Goal: Ask a question

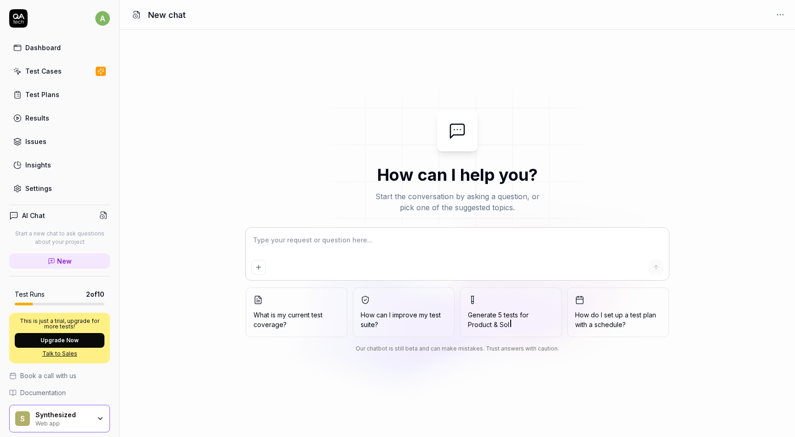
type textarea "*"
click at [258, 268] on icon "Add attachment" at bounding box center [258, 267] width 0 height 4
drag, startPoint x: 360, startPoint y: 348, endPoint x: 567, endPoint y: 350, distance: 207.0
click at [567, 350] on div "Our chatbot is still beta and can make mistakes. Trust answers with caution." at bounding box center [457, 348] width 423 height 8
copy div "Our chatbot is still beta and can make mistakes. Trust answers with caution."
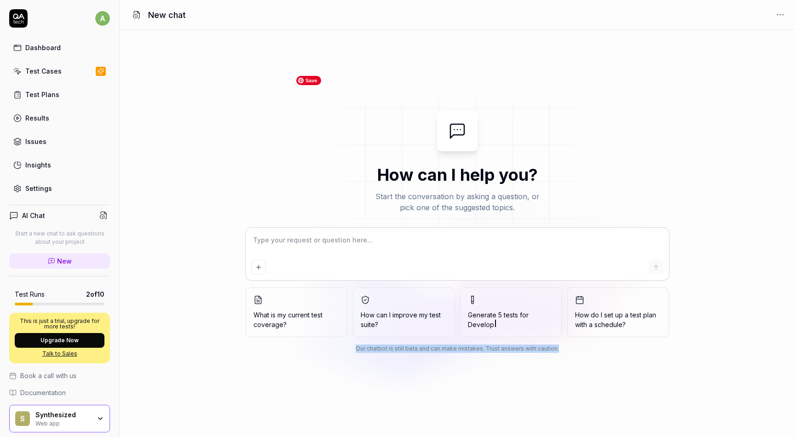
click at [381, 172] on img at bounding box center [457, 163] width 331 height 184
copy div "Our chatbot is still beta and can make mistakes. Trust answers with caution."
type textarea "*"
